Goal: Information Seeking & Learning: Learn about a topic

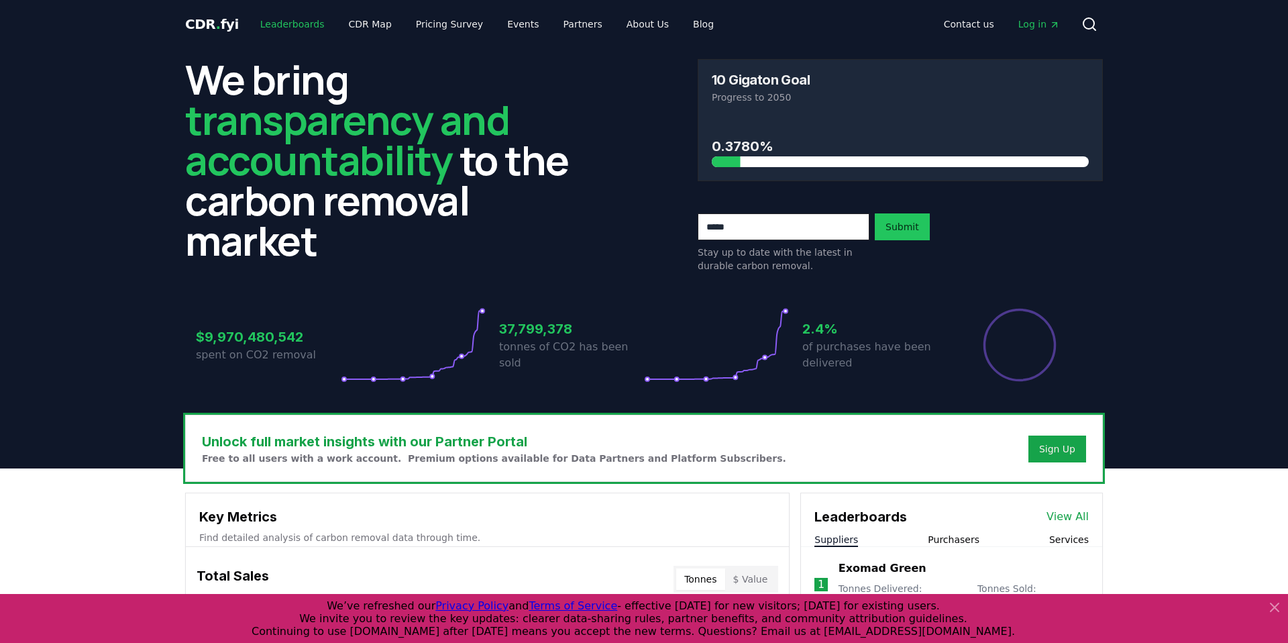
click at [270, 27] on link "Leaderboards" at bounding box center [293, 24] width 86 height 24
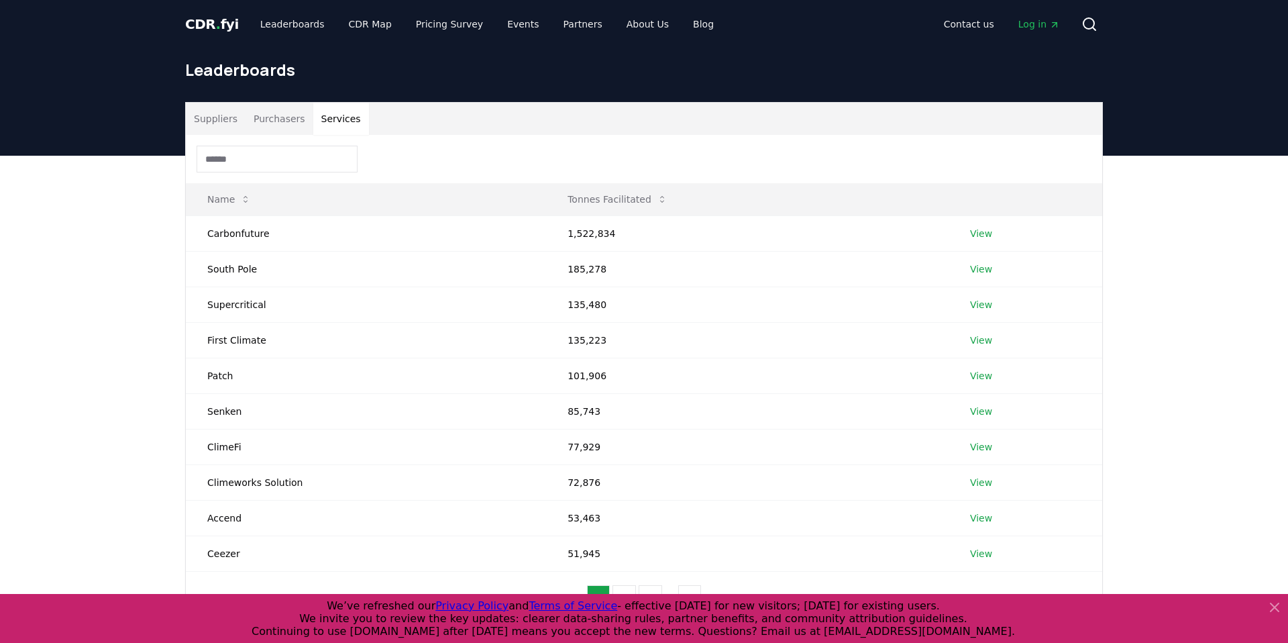
click at [320, 123] on button "Services" at bounding box center [341, 119] width 56 height 32
click at [185, 3] on div "CDR . fyi Leaderboards CDR Map Pricing Survey Events Partners About Us Blog Con…" at bounding box center [644, 24] width 918 height 48
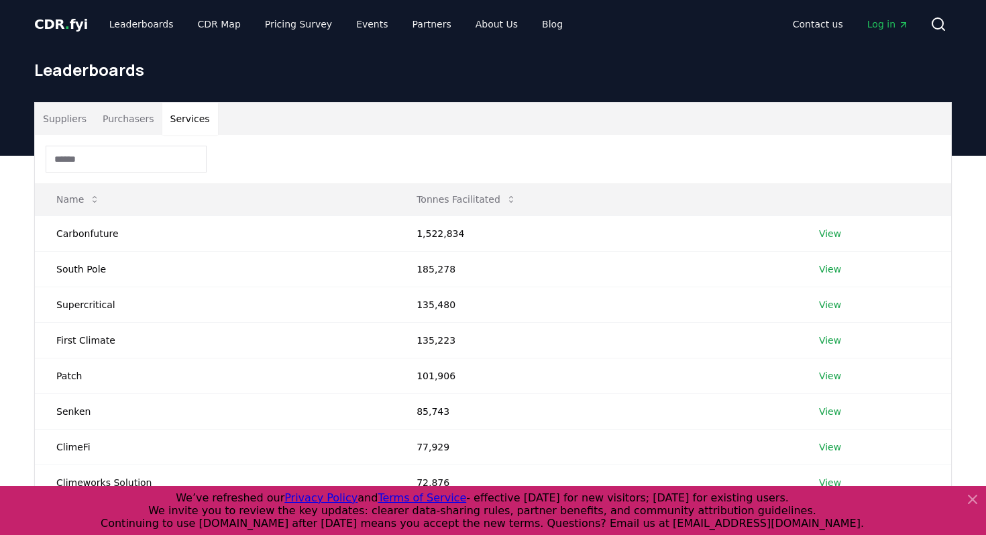
click at [21, 374] on div "Suppliers Purchasers Services Name Tonnes Facilitated Carbonfuture 1,522,834 Vi…" at bounding box center [493, 418] width 986 height 524
